Goal: Complete application form: Complete application form

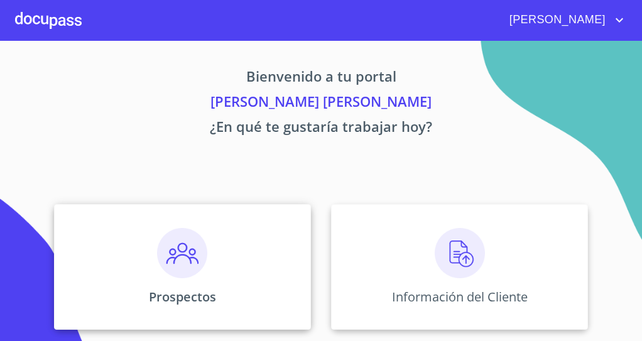
click at [192, 240] on img at bounding box center [182, 253] width 50 height 50
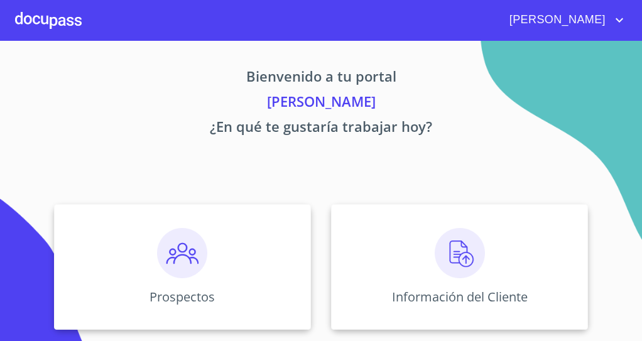
click at [539, 148] on div "Bienvenido a tu portal [PERSON_NAME] ¿En qué te gustaría trabajar [DATE]? Prosp…" at bounding box center [321, 262] width 642 height 443
click at [179, 258] on img at bounding box center [182, 253] width 50 height 50
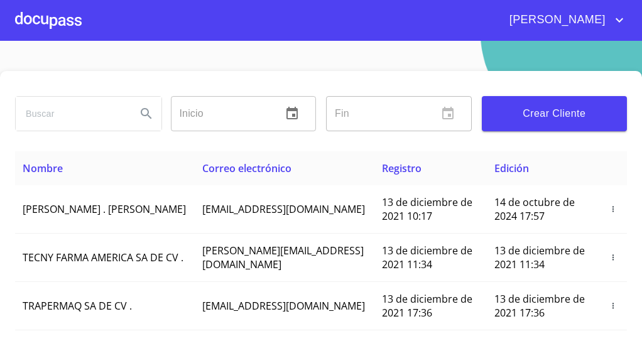
click at [578, 114] on span "Crear Cliente" at bounding box center [555, 114] width 126 height 18
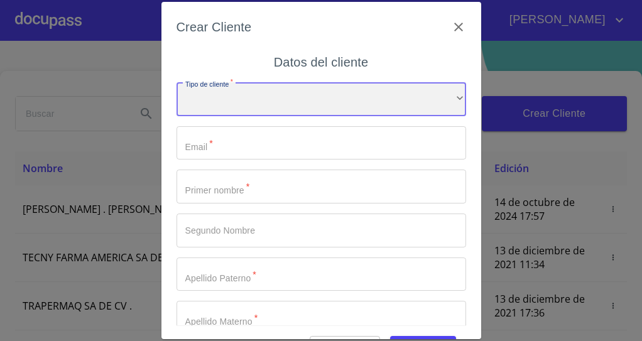
click at [268, 101] on div "​" at bounding box center [322, 99] width 290 height 34
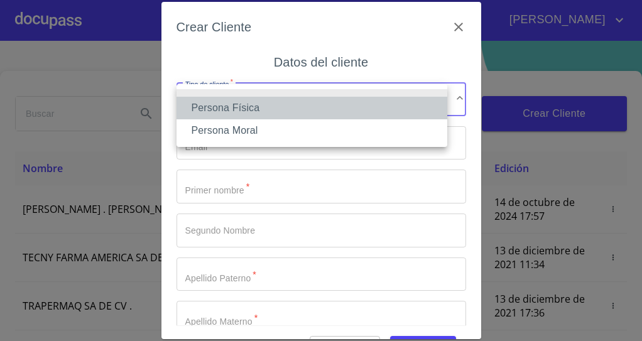
click at [268, 105] on li "Persona Física" at bounding box center [312, 108] width 271 height 23
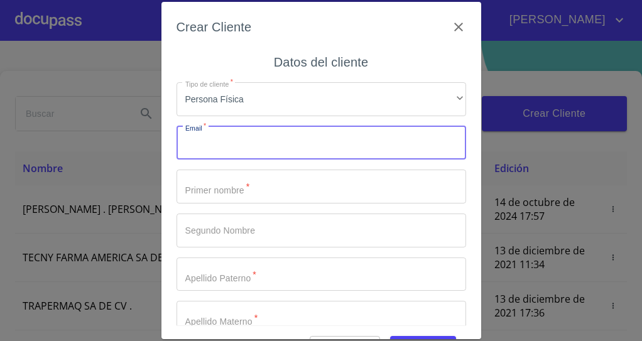
click at [245, 152] on input "Tipo de cliente   *" at bounding box center [322, 143] width 290 height 34
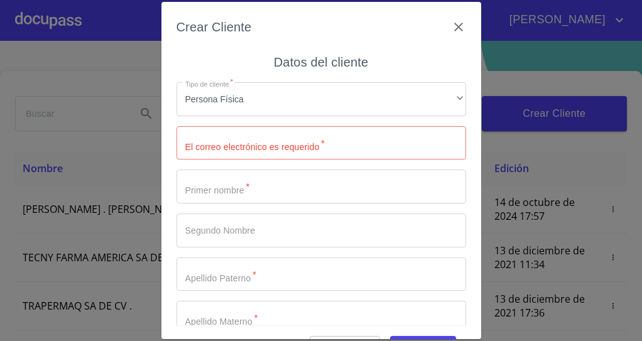
click at [511, 338] on div "Crear Cliente Datos del cliente Tipo de cliente   * Persona Física ​ El correo …" at bounding box center [321, 170] width 642 height 341
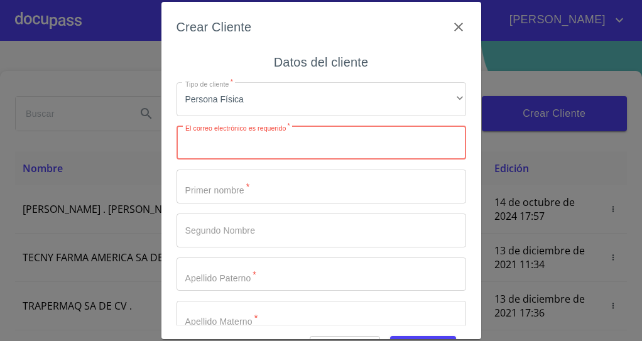
click at [243, 145] on input "Tipo de cliente   *" at bounding box center [322, 143] width 290 height 34
paste input "[EMAIL_ADDRESS][DOMAIN_NAME]"
type input "[EMAIL_ADDRESS][DOMAIN_NAME]"
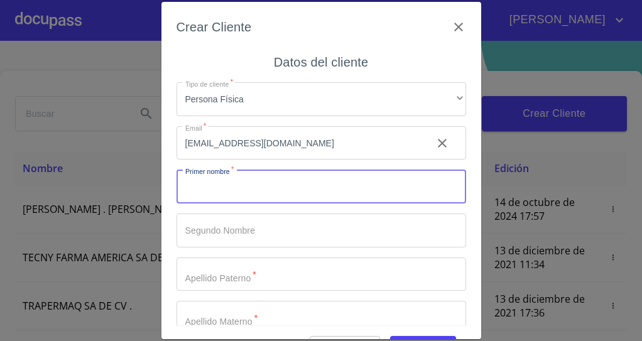
click at [317, 197] on input "Tipo de cliente   *" at bounding box center [322, 187] width 290 height 34
type input "[PERSON_NAME]"
click at [280, 282] on input "Tipo de cliente   *" at bounding box center [322, 275] width 290 height 34
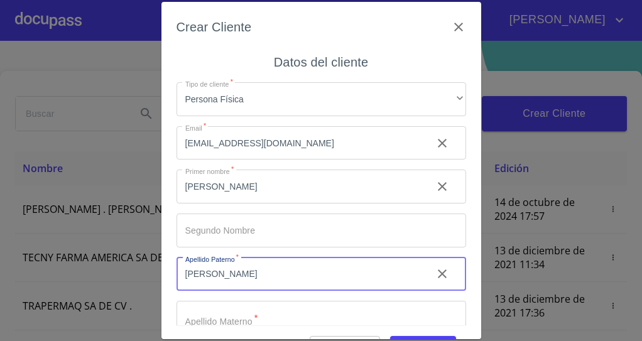
type input "[PERSON_NAME]"
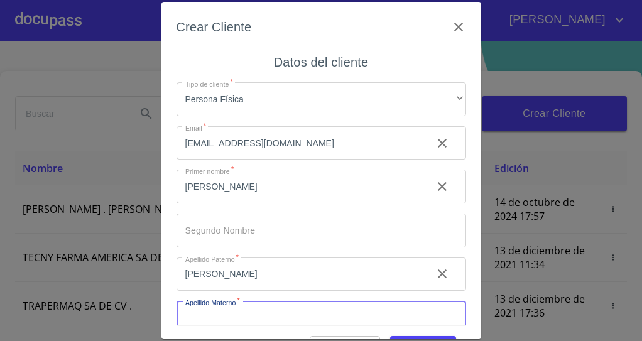
click at [265, 316] on input "Tipo de cliente   *" at bounding box center [322, 318] width 290 height 34
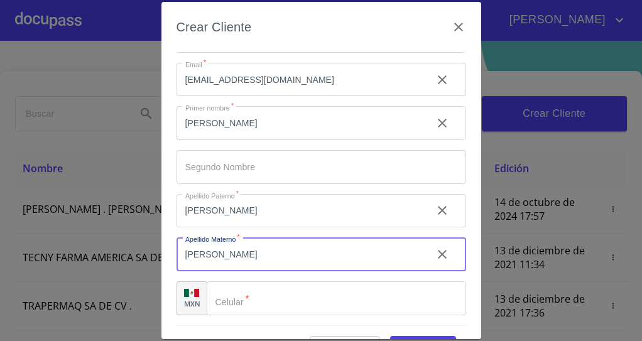
type input "[PERSON_NAME]"
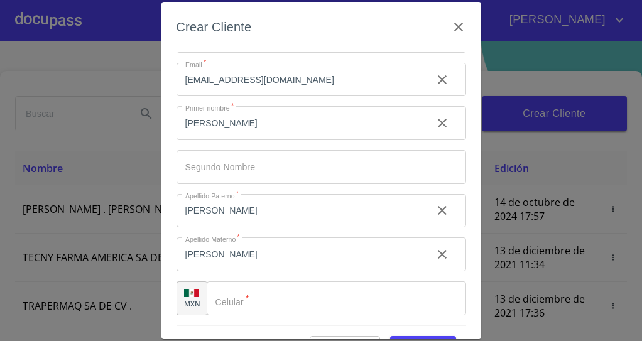
click at [499, 338] on div "Crear Cliente Datos del cliente Tipo de cliente   * Persona Física ​ Email   * …" at bounding box center [321, 170] width 642 height 341
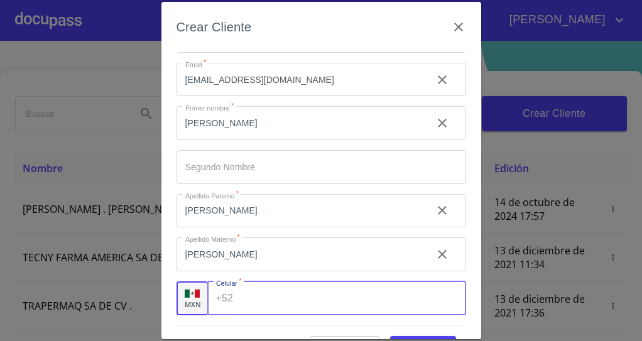
click at [258, 303] on input "Tipo de cliente   *" at bounding box center [352, 299] width 228 height 34
paste input "[PHONE_NUMBER]"
type input "[PHONE_NUMBER]"
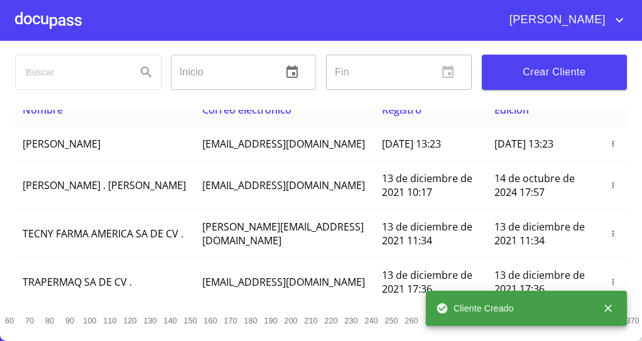
scroll to position [0, 0]
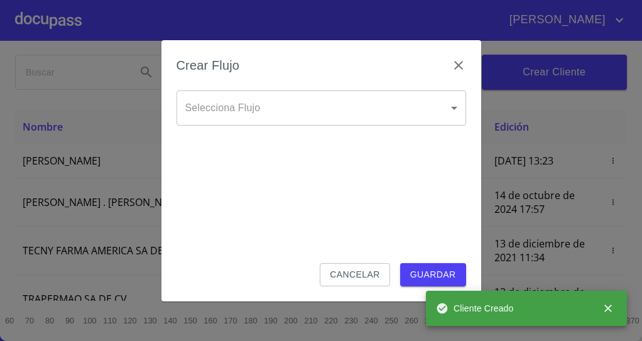
click at [372, 285] on button "Cancelar" at bounding box center [355, 274] width 70 height 23
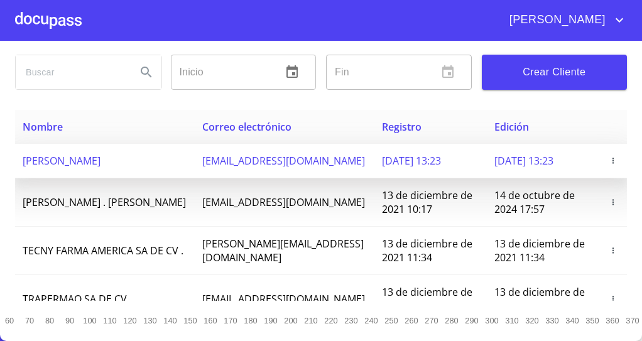
click at [410, 160] on td "[DATE] 13:23" at bounding box center [431, 161] width 113 height 35
click at [412, 162] on td "[DATE] 13:23" at bounding box center [431, 161] width 113 height 35
click at [613, 158] on icon "button" at bounding box center [613, 161] width 1 height 6
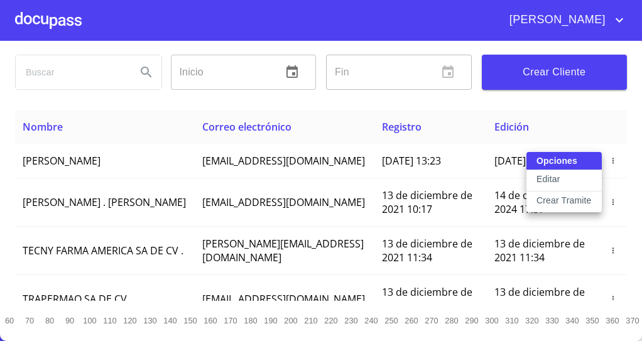
click at [575, 182] on button "Editar" at bounding box center [564, 180] width 75 height 21
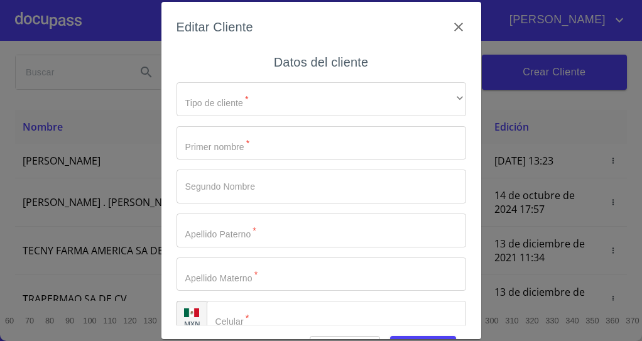
type input "[PERSON_NAME]"
type input "RAMIREZ"
type input "[PHONE_NUMBER]"
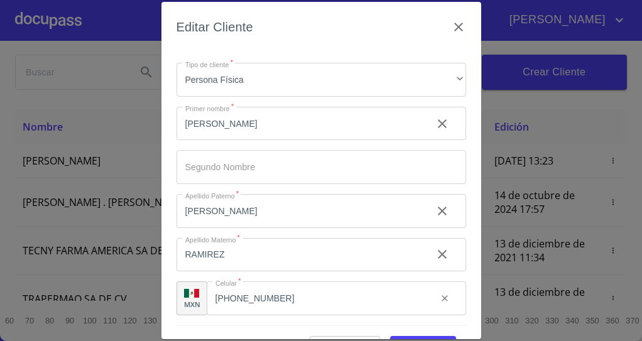
scroll to position [35, 0]
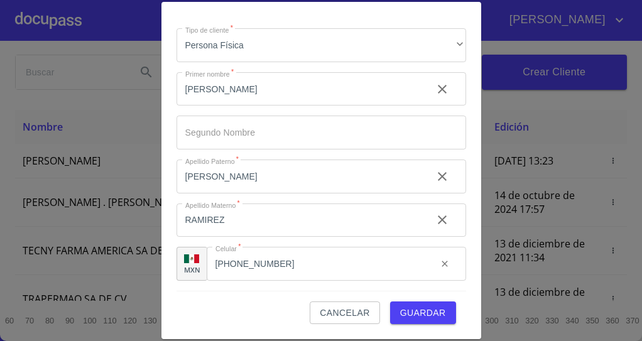
click at [409, 314] on span "Guardar" at bounding box center [423, 314] width 46 height 16
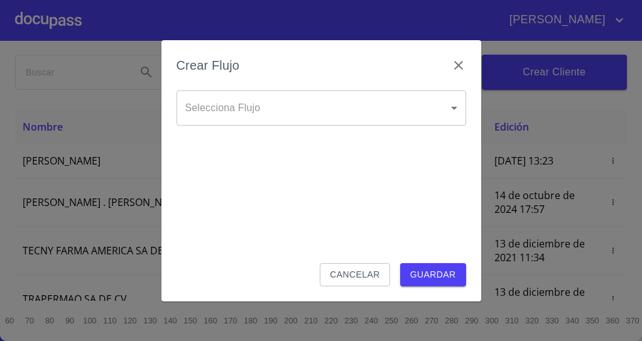
click at [458, 106] on body "[PERSON_NAME] Inicio ​ Fin ​ Crear Cliente Nombre Correo electrónico Registro E…" at bounding box center [321, 170] width 642 height 341
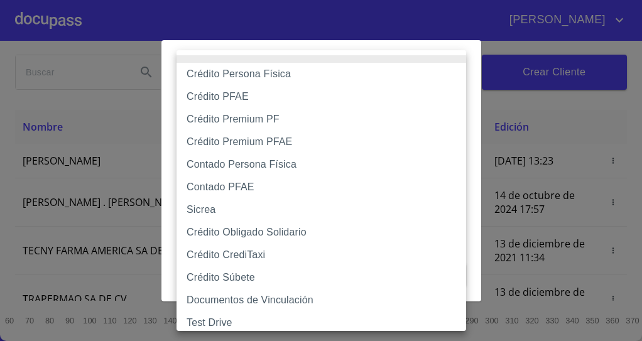
click at [345, 212] on li "Sicrea" at bounding box center [326, 210] width 299 height 23
type input "622ab8d8c505bb33994031d9"
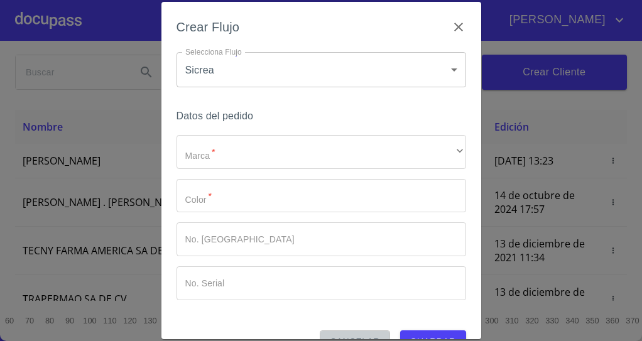
click at [341, 335] on span "Cancelar" at bounding box center [355, 342] width 50 height 16
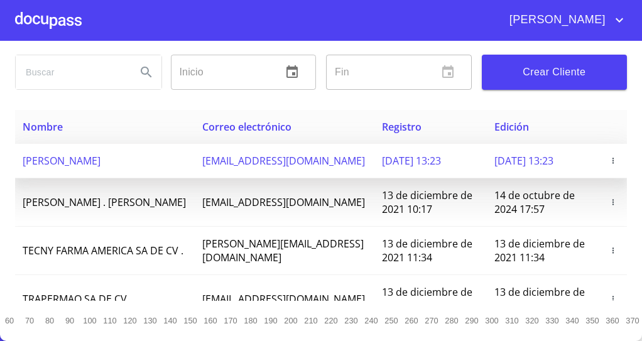
click at [195, 157] on td "[EMAIL_ADDRESS][DOMAIN_NAME]" at bounding box center [285, 161] width 180 height 35
click at [609, 157] on icon "button" at bounding box center [613, 161] width 9 height 9
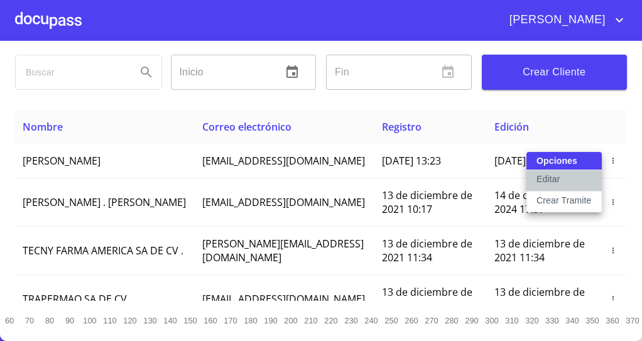
click at [582, 182] on button "Editar" at bounding box center [564, 180] width 75 height 21
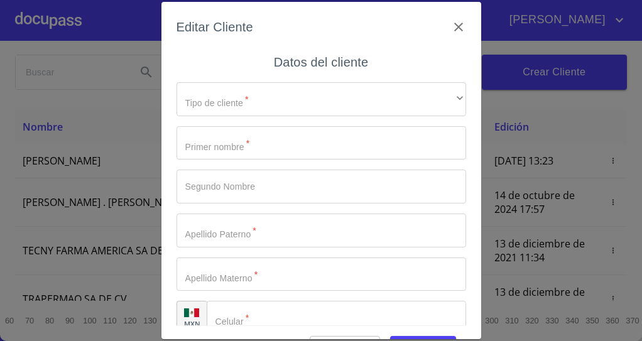
type input "[PERSON_NAME]"
type input "RAMIREZ"
type input "[PHONE_NUMBER]"
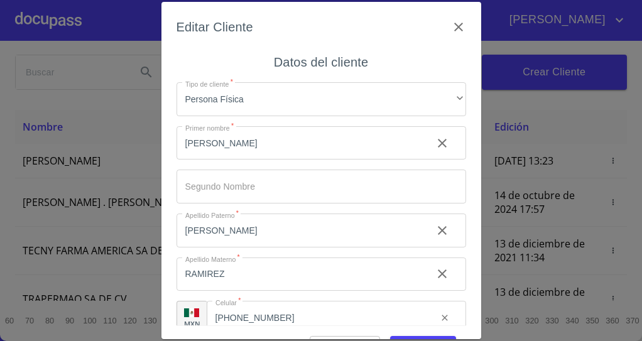
scroll to position [19, 0]
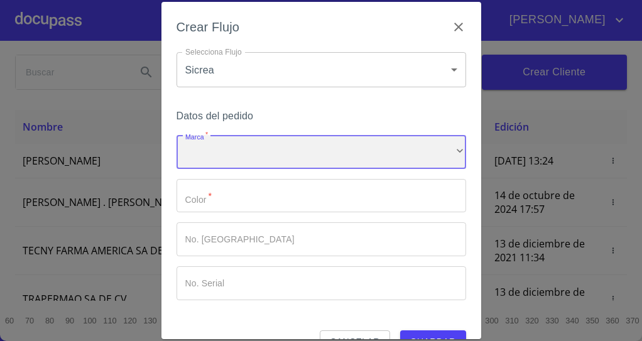
click at [359, 150] on div "​" at bounding box center [322, 152] width 290 height 34
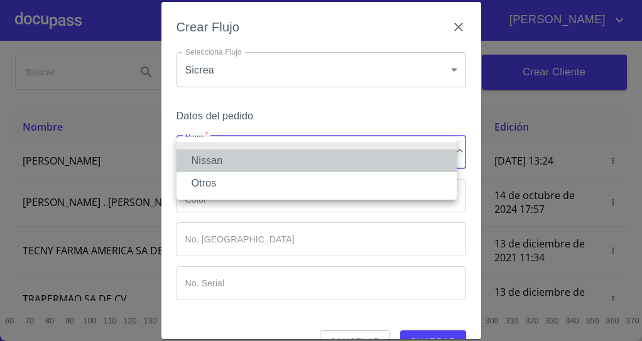
click at [349, 165] on li "Nissan" at bounding box center [317, 161] width 280 height 23
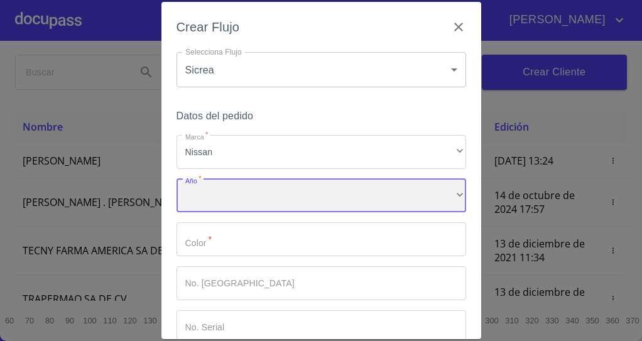
click at [342, 196] on div "​" at bounding box center [322, 196] width 290 height 34
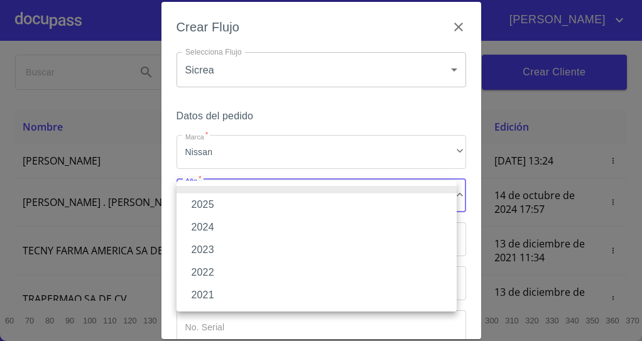
click at [338, 202] on li "2025" at bounding box center [317, 205] width 280 height 23
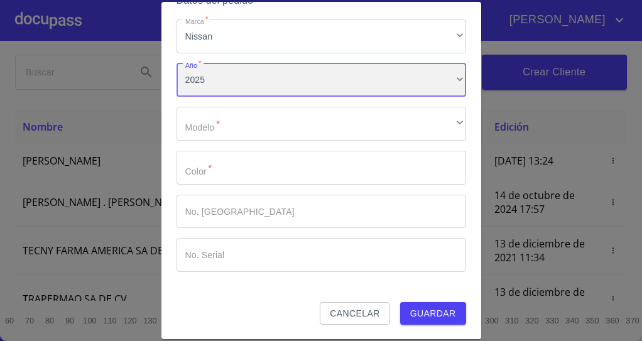
scroll to position [116, 0]
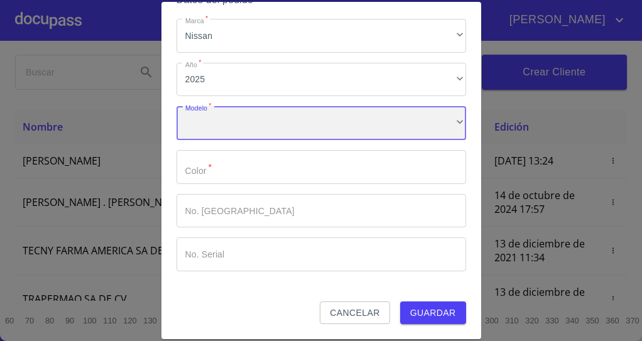
click at [361, 116] on div "​" at bounding box center [322, 123] width 290 height 34
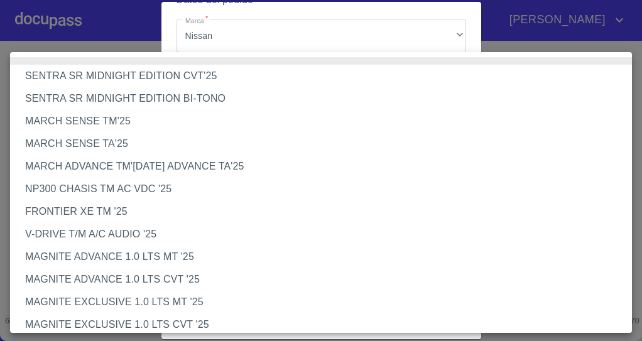
click at [312, 127] on li "MARCH SENSE TM'25" at bounding box center [326, 121] width 632 height 23
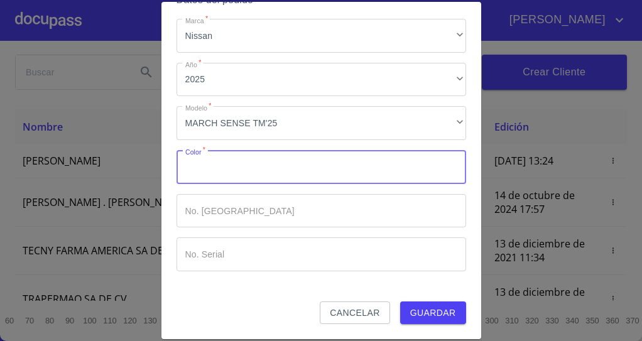
click at [317, 175] on input "Marca   *" at bounding box center [322, 167] width 290 height 34
type input "Rojo"
click at [326, 206] on input "Marca   *" at bounding box center [322, 211] width 290 height 34
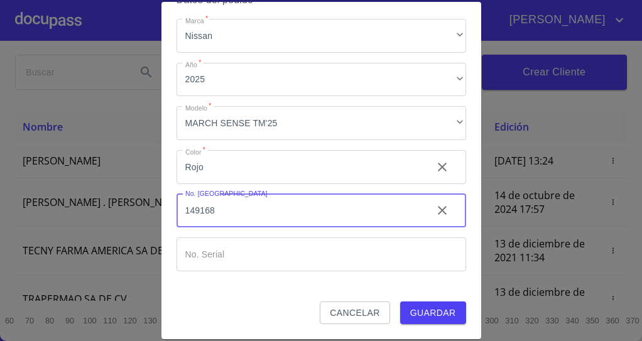
type input "149168"
click at [307, 262] on input "Marca   *" at bounding box center [322, 255] width 290 height 34
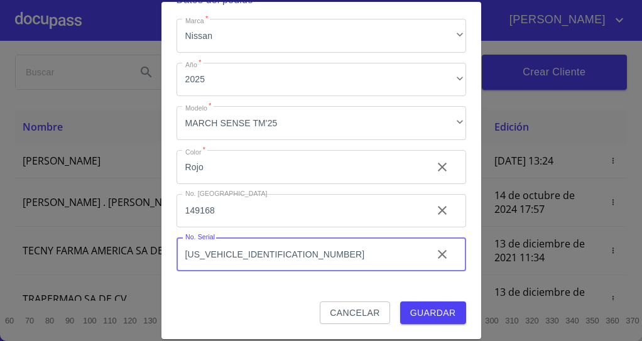
type input "[US_VEHICLE_IDENTIFICATION_NUMBER]"
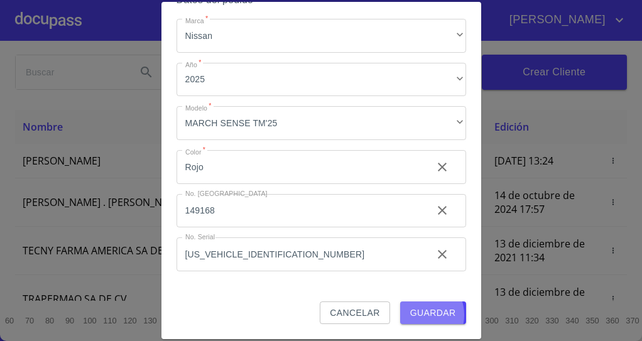
click at [411, 315] on span "Guardar" at bounding box center [434, 314] width 46 height 16
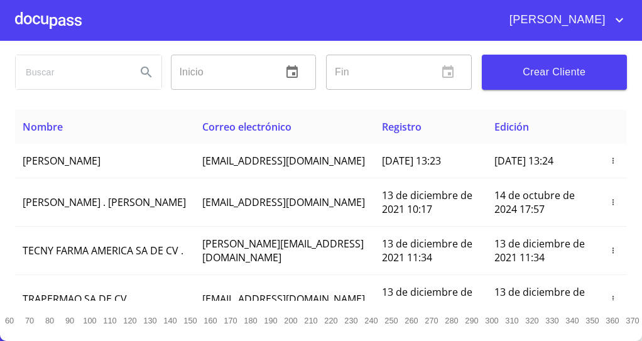
click at [72, 22] on div at bounding box center [48, 20] width 67 height 40
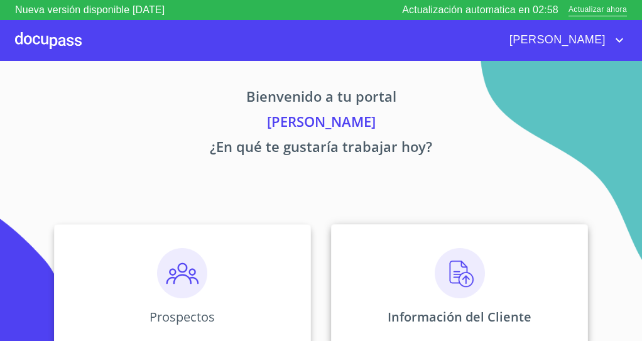
click at [435, 296] on img at bounding box center [460, 273] width 50 height 50
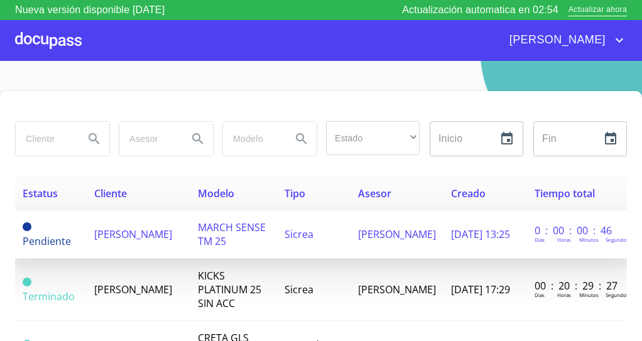
click at [377, 234] on span "[PERSON_NAME]" at bounding box center [397, 235] width 78 height 14
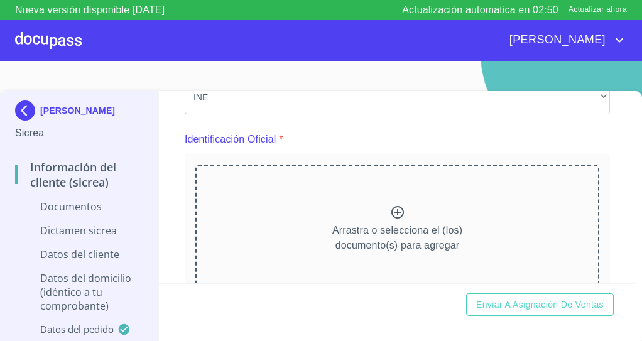
scroll to position [114, 0]
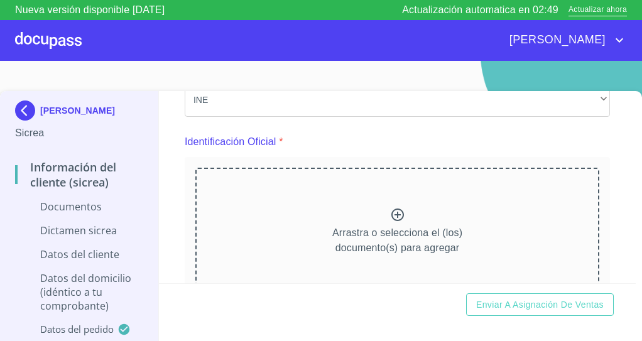
click at [399, 222] on icon at bounding box center [397, 214] width 15 height 15
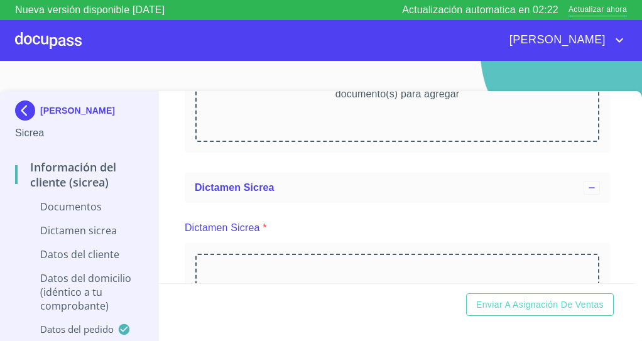
scroll to position [1020, 0]
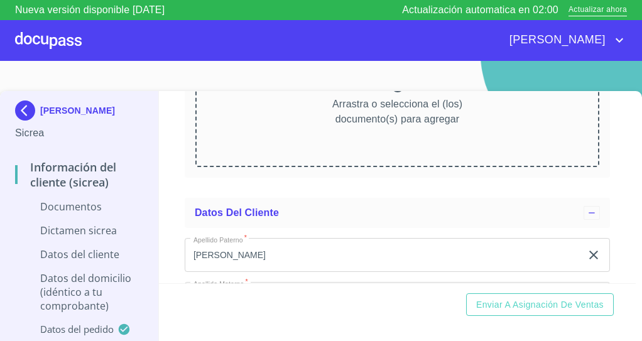
scroll to position [1570, 0]
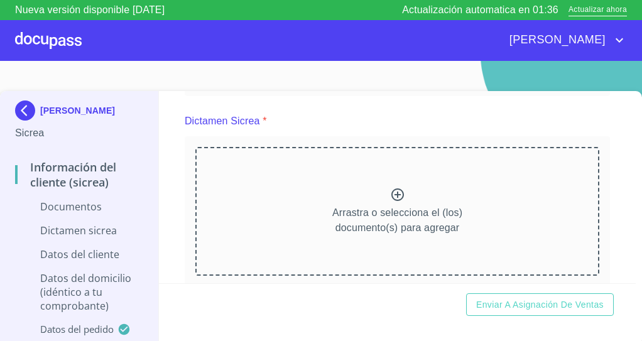
scroll to position [1570, 0]
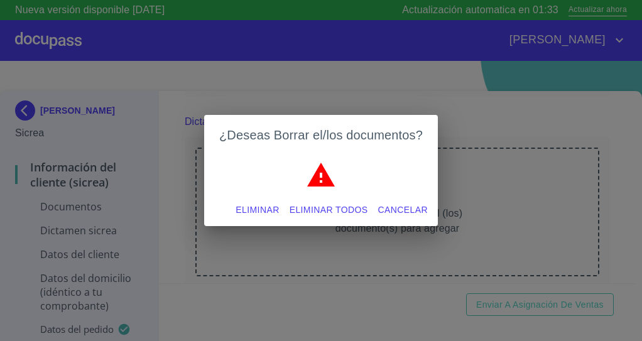
click at [330, 207] on span "Eliminar todos" at bounding box center [329, 210] width 79 height 16
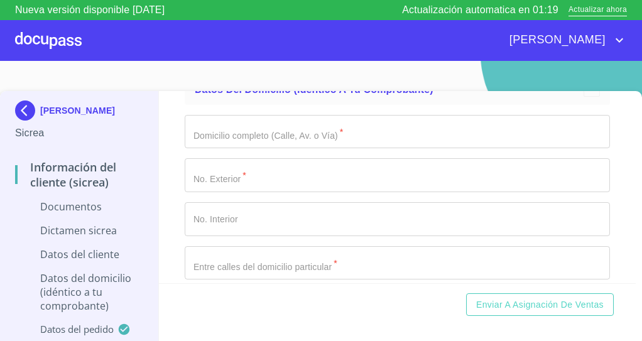
scroll to position [2282, 0]
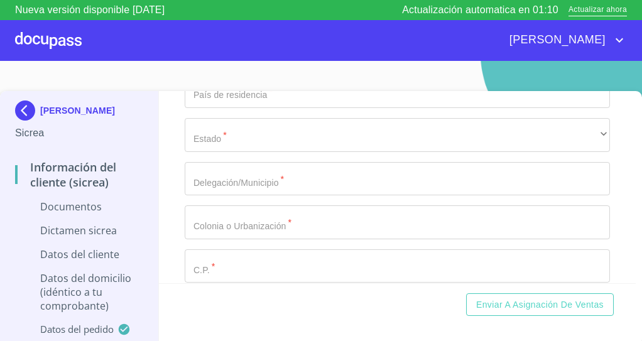
scroll to position [2489, 0]
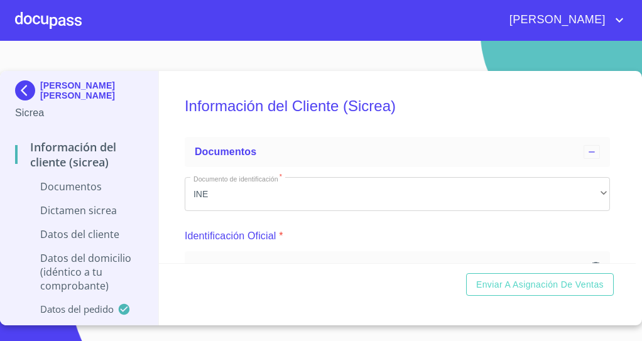
click at [503, 338] on section "FERNANDO MARTINEZ RAMIREZ Sicrea Información del Cliente (Sicrea) Documentos Di…" at bounding box center [321, 191] width 642 height 300
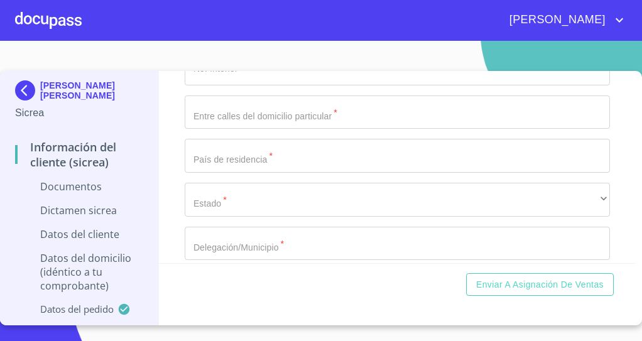
scroll to position [2488, 0]
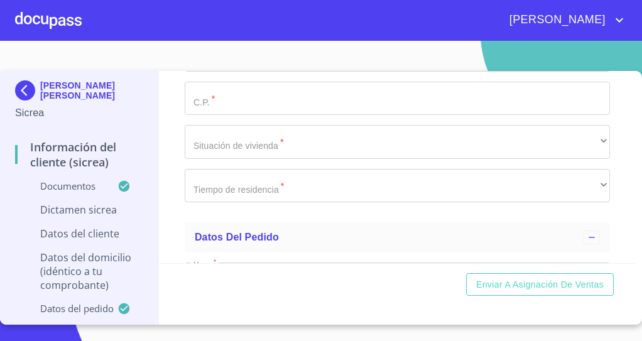
scroll to position [2958, 0]
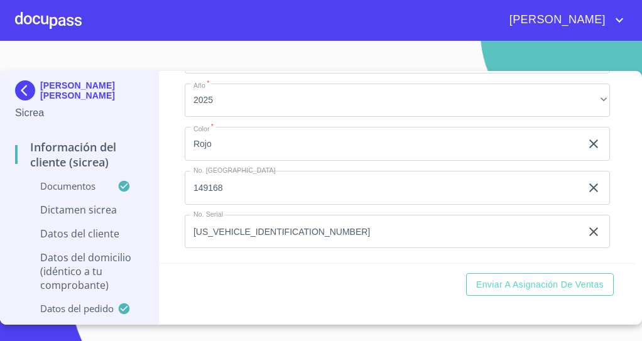
scroll to position [3655, 0]
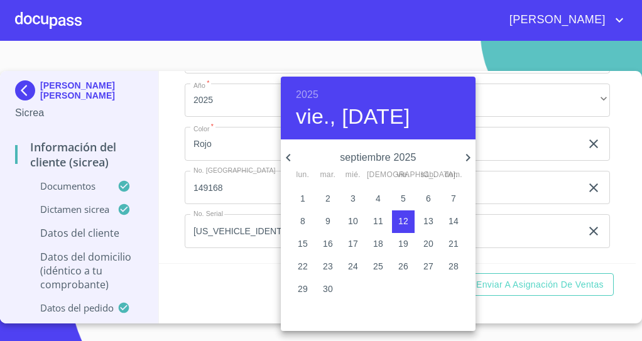
click at [412, 157] on p "septiembre 2025" at bounding box center [378, 157] width 165 height 15
click at [360, 126] on h4 "vie., sep. 12" at bounding box center [353, 117] width 114 height 26
click at [617, 149] on div at bounding box center [321, 170] width 642 height 341
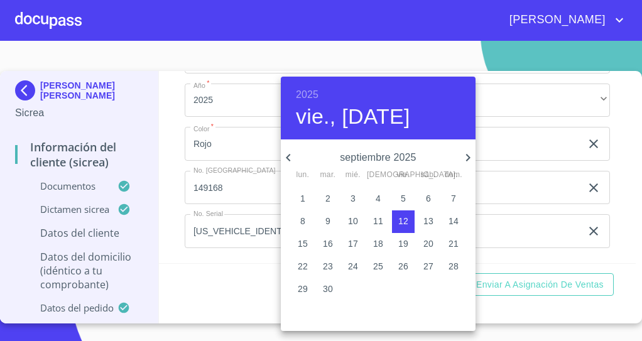
click at [373, 123] on h4 "vie., sep. 12" at bounding box center [353, 117] width 114 height 26
click at [307, 118] on h4 "vie., sep. 12" at bounding box center [353, 117] width 114 height 26
click at [375, 118] on h4 "vie., sep. 12" at bounding box center [353, 117] width 114 height 26
click at [315, 86] on h6 "2025" at bounding box center [307, 95] width 23 height 18
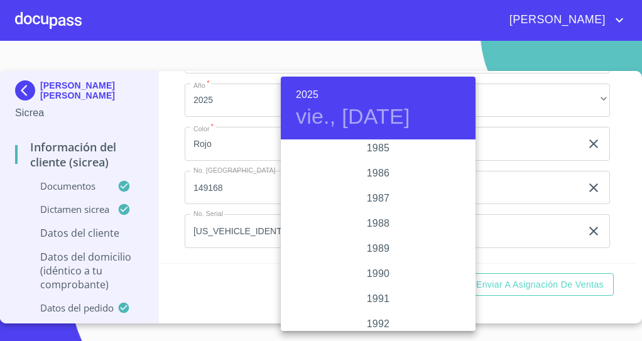
scroll to position [1513, 0]
click at [379, 201] on div "1987" at bounding box center [378, 199] width 195 height 25
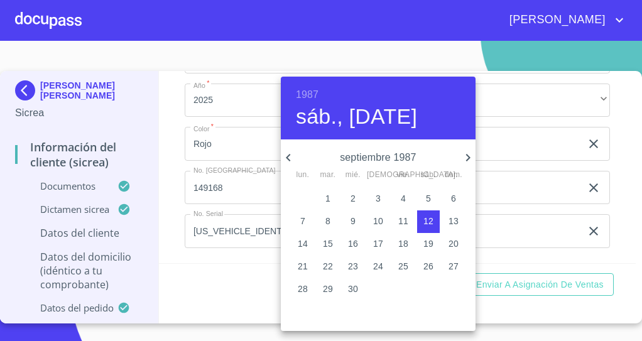
click at [289, 157] on icon "button" at bounding box center [288, 157] width 15 height 15
click at [291, 157] on icon "button" at bounding box center [288, 157] width 15 height 15
click at [288, 157] on icon "button" at bounding box center [288, 157] width 15 height 15
click at [292, 157] on icon "button" at bounding box center [288, 157] width 15 height 15
click at [293, 157] on icon "button" at bounding box center [288, 157] width 15 height 15
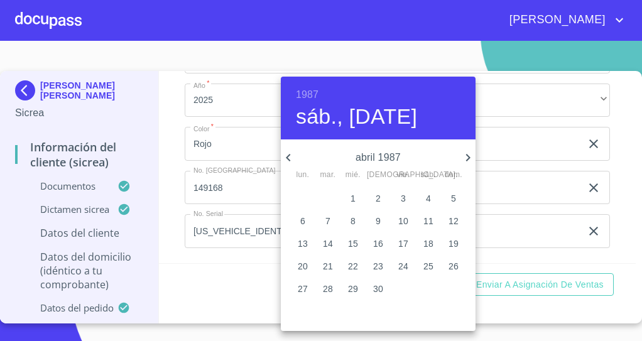
click at [291, 160] on icon "button" at bounding box center [288, 157] width 15 height 15
click at [328, 289] on p "24" at bounding box center [328, 289] width 10 height 13
type input "24 de mar. de 1987"
click at [232, 143] on div at bounding box center [321, 170] width 642 height 341
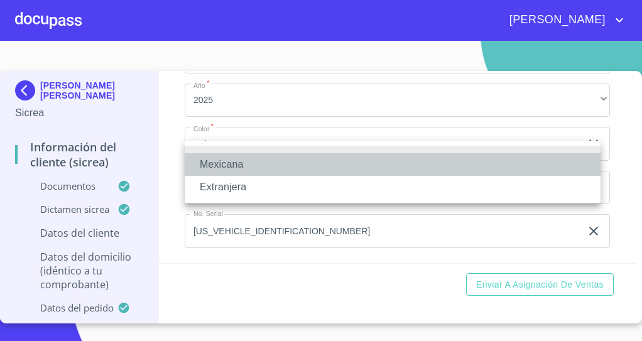
click at [240, 167] on li "Mexicana" at bounding box center [393, 164] width 416 height 23
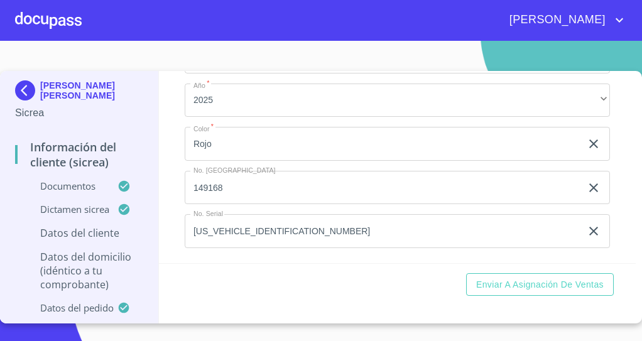
type input "México"
click at [317, 334] on section "FERNANDO MARTINEZ RAMIREZ Sicrea Información del Cliente (Sicrea) Documentos Di…" at bounding box center [321, 191] width 642 height 300
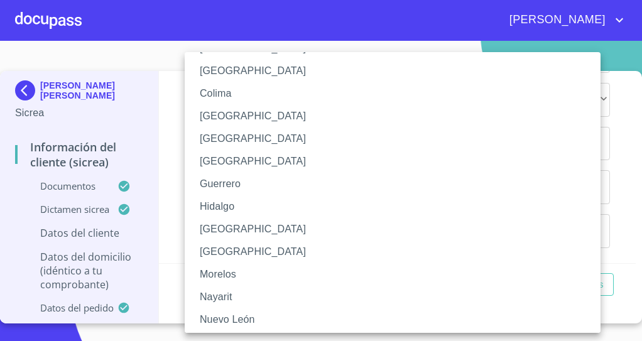
scroll to position [183, 0]
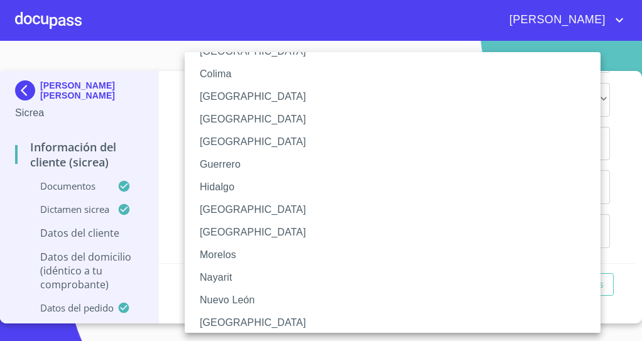
click at [267, 241] on li "Michoacán" at bounding box center [398, 232] width 426 height 23
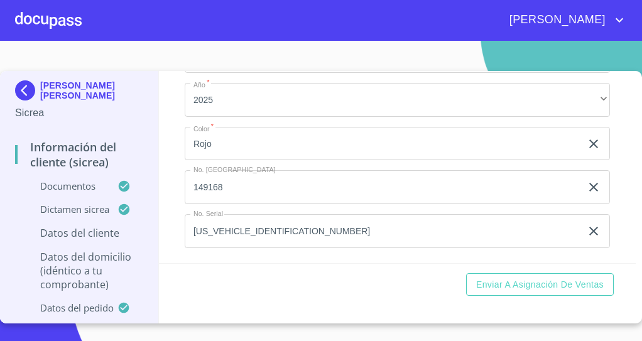
click at [283, 335] on section "FERNANDO MARTINEZ RAMIREZ Sicrea Información del Cliente (Sicrea) Documentos Di…" at bounding box center [321, 191] width 642 height 300
paste input "MARF870324HMNRMR09"
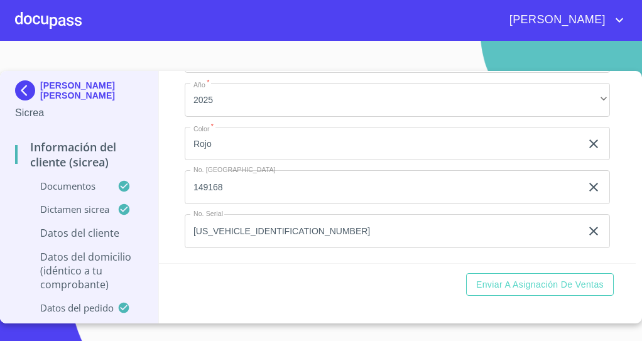
scroll to position [4634, 0]
type input "MARF870324HMNRMR09"
click at [297, 334] on section "FERNANDO MARTINEZ RAMIREZ Sicrea Información del Cliente (Sicrea) Documentos Di…" at bounding box center [321, 191] width 642 height 300
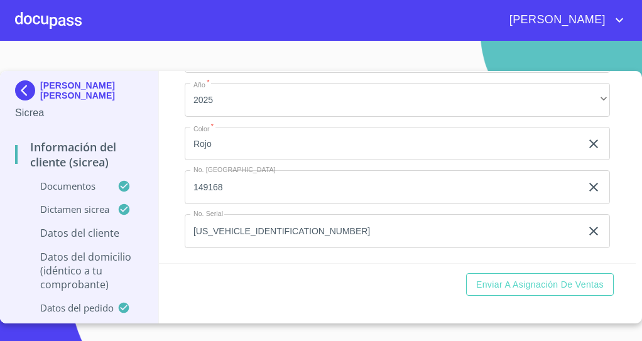
paste input "MARF8703248A9"
type input "MARF8703248A9"
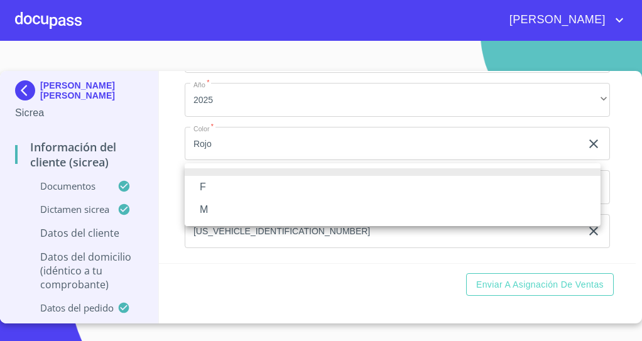
click at [241, 204] on li "M" at bounding box center [393, 210] width 416 height 23
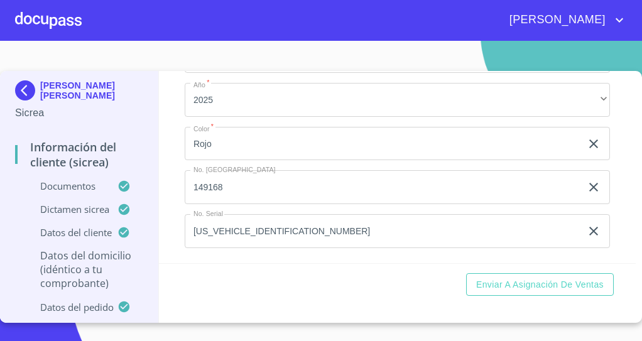
scroll to position [4812, 0]
type input "2819592505"
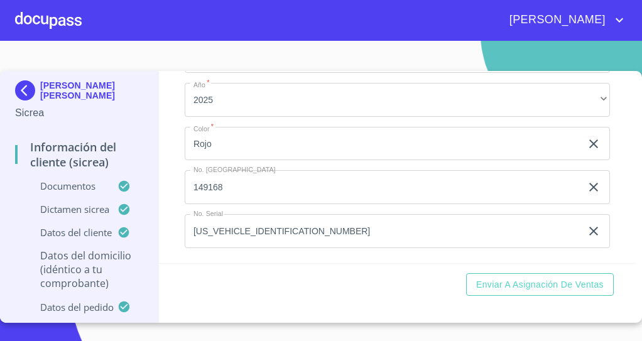
type input "n"
type input "NOCHE BUENA"
type input "186"
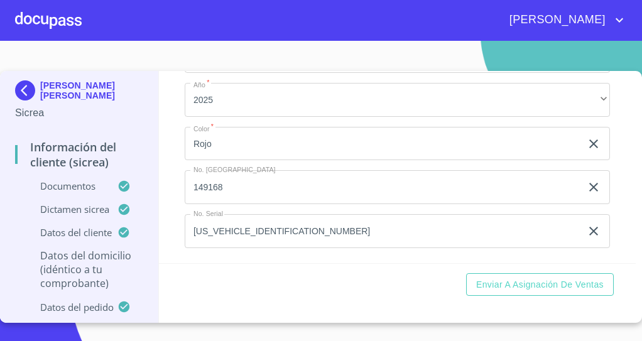
type input "TABACHIN Y PINOS"
type input "México"
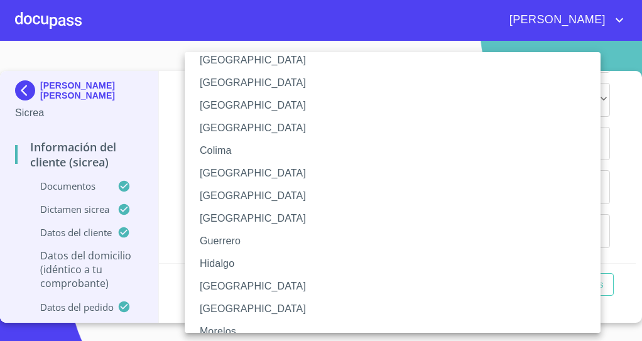
scroll to position [167, 0]
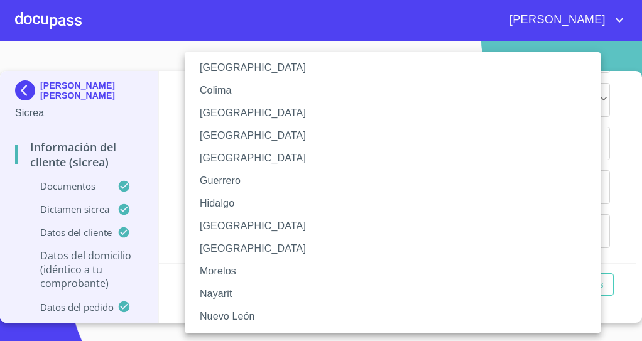
click at [279, 229] on li "Jalisco" at bounding box center [398, 226] width 426 height 23
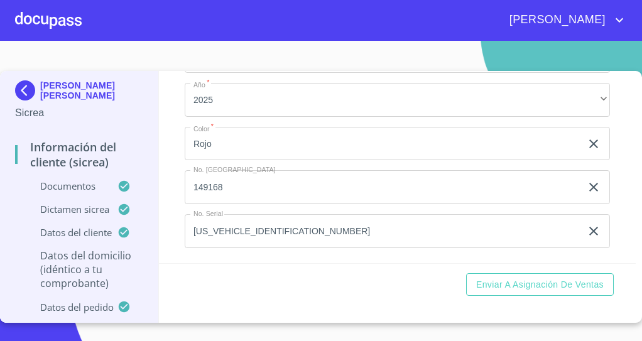
scroll to position [5126, 0]
type input "ZAPOPAN"
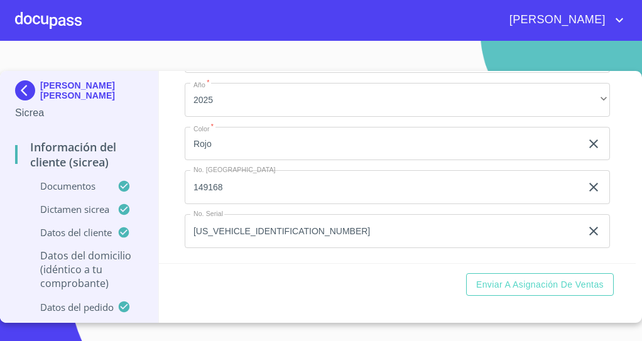
type input "LOMAS DE LA PRIMAVERA"
type input "45065"
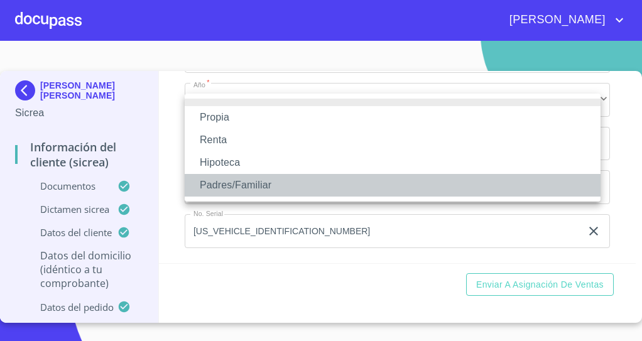
click at [230, 187] on li "Padres/Familiar" at bounding box center [393, 185] width 416 height 23
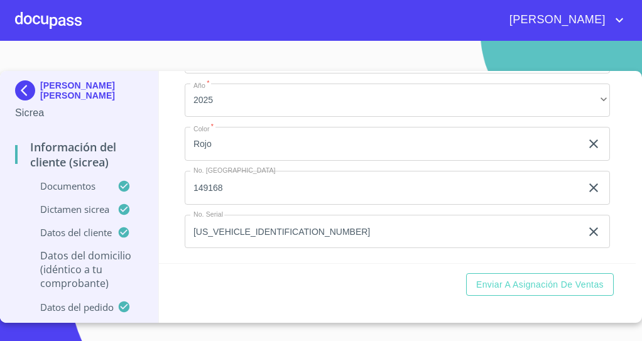
type input "$1,000,000"
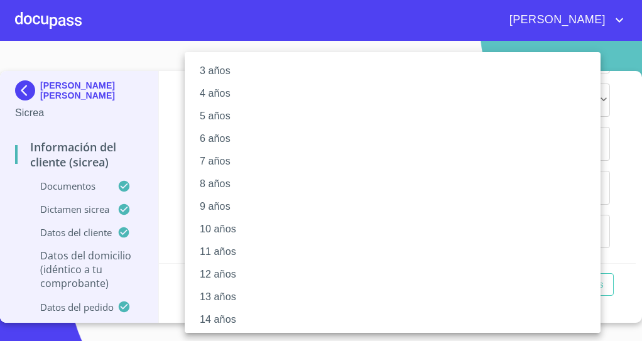
scroll to position [100, 0]
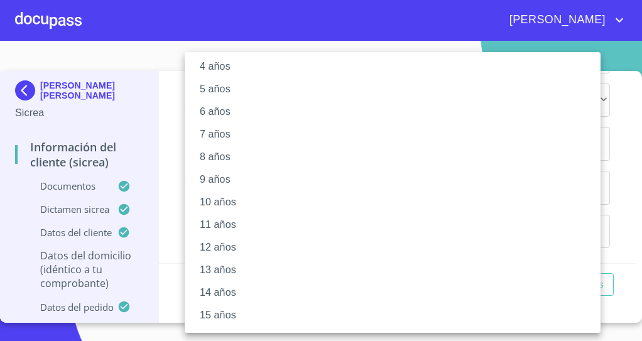
click at [229, 315] on li "15 años" at bounding box center [398, 315] width 426 height 23
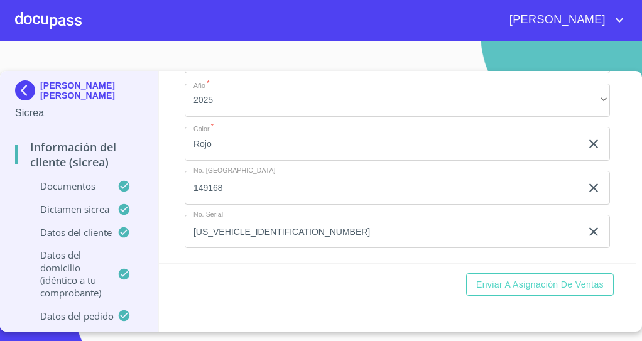
scroll to position [5513, 0]
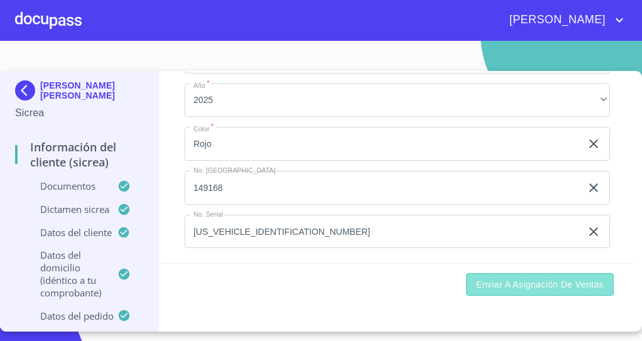
click at [556, 294] on button "Enviar a Asignación de Ventas" at bounding box center [540, 284] width 148 height 23
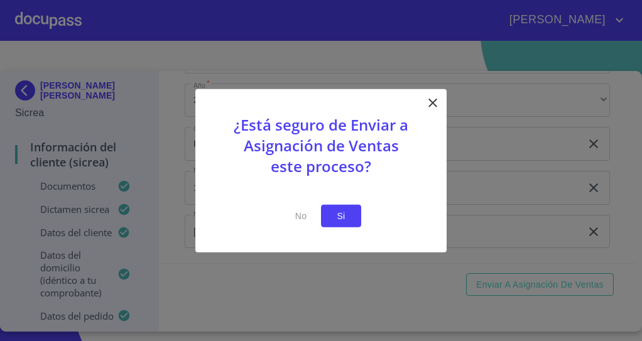
click at [353, 205] on button "Si" at bounding box center [341, 215] width 40 height 23
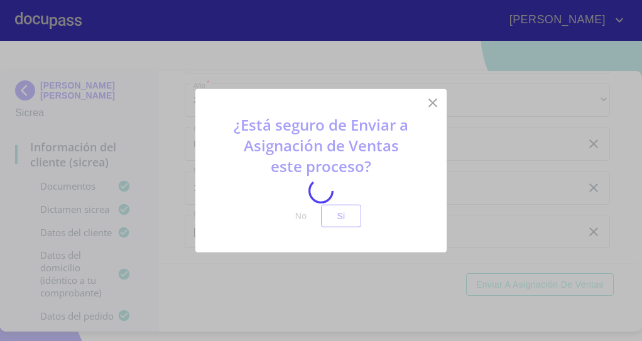
click at [345, 222] on div at bounding box center [321, 191] width 642 height 300
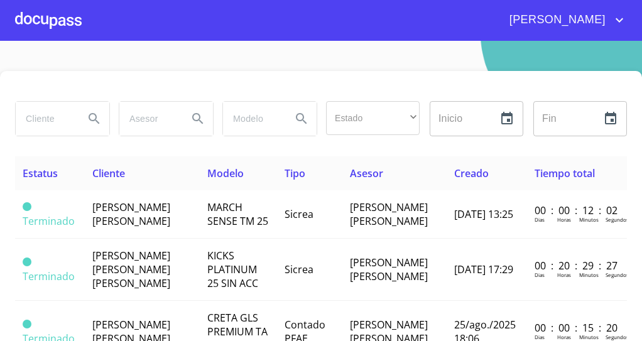
click at [36, 19] on div at bounding box center [48, 20] width 67 height 40
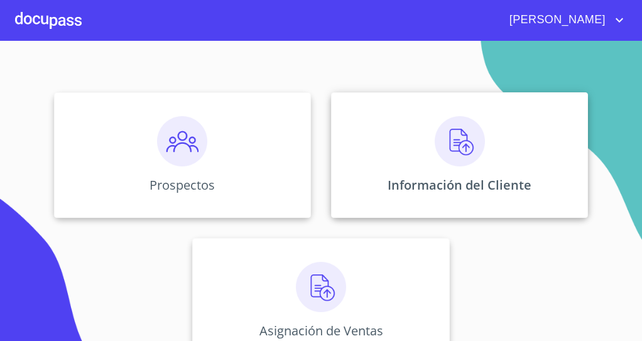
scroll to position [143, 0]
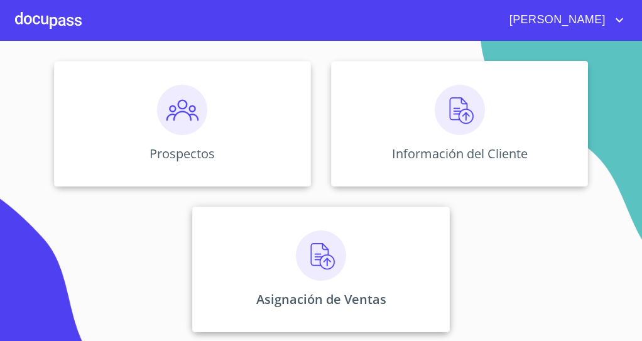
click at [331, 278] on img at bounding box center [321, 256] width 50 height 50
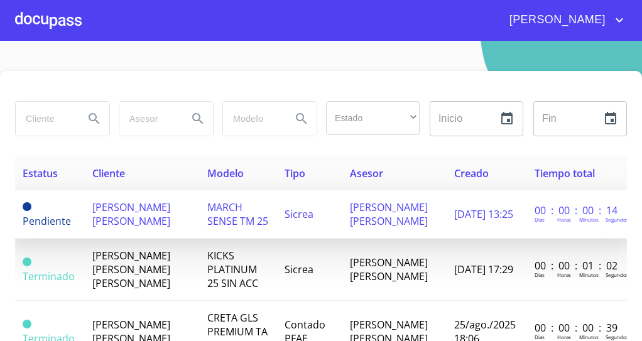
click at [468, 225] on td "[DATE] 13:25" at bounding box center [487, 214] width 80 height 48
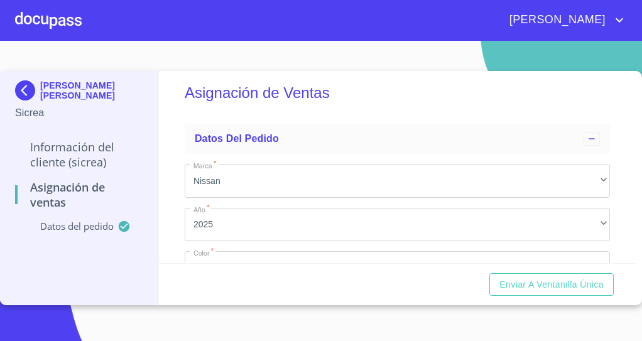
scroll to position [11, 0]
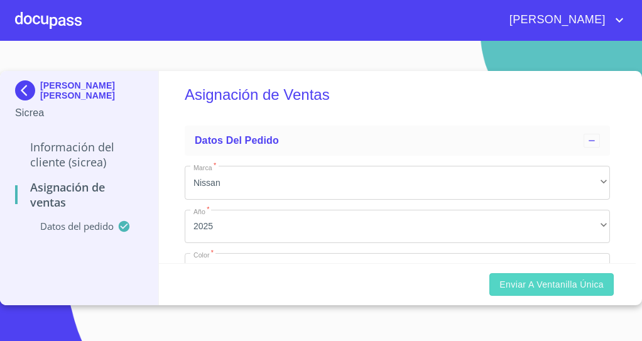
click at [544, 288] on span "Enviar a Ventanilla Única" at bounding box center [552, 285] width 104 height 16
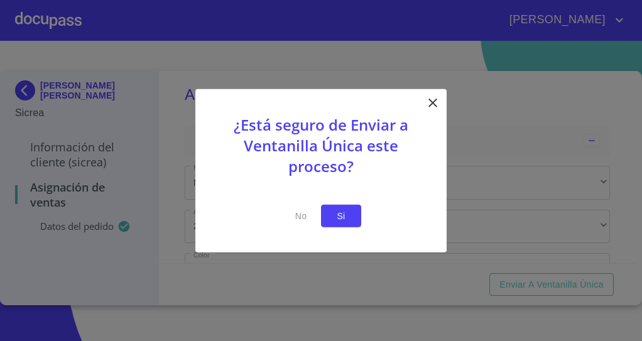
click at [339, 217] on span "Si" at bounding box center [341, 216] width 20 height 16
